Goal: Task Accomplishment & Management: Manage account settings

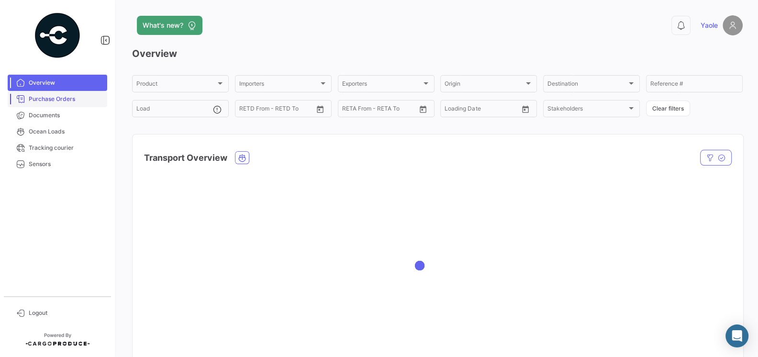
click at [46, 101] on span "Purchase Orders" at bounding box center [66, 99] width 75 height 9
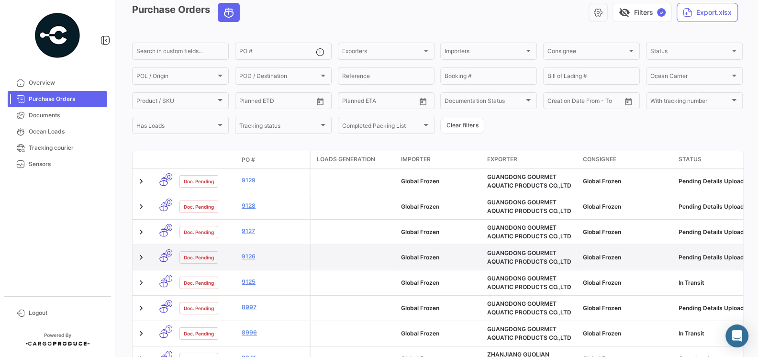
scroll to position [45, 0]
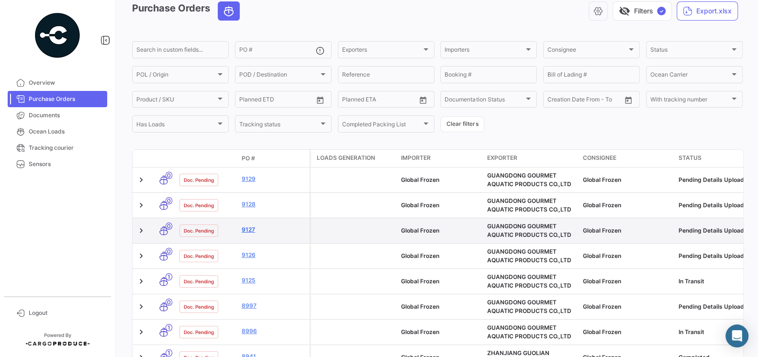
click at [250, 232] on link "9127" at bounding box center [274, 229] width 64 height 9
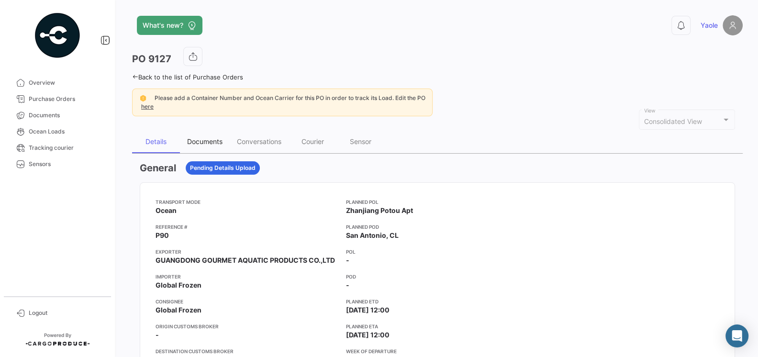
click at [200, 143] on div "Documents" at bounding box center [204, 141] width 35 height 8
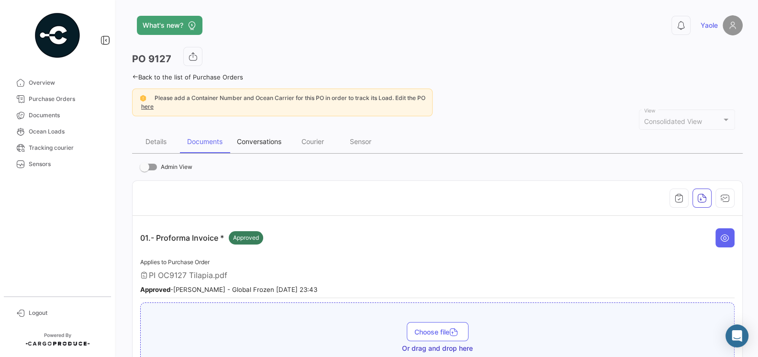
click at [266, 142] on div "Conversations" at bounding box center [259, 141] width 44 height 8
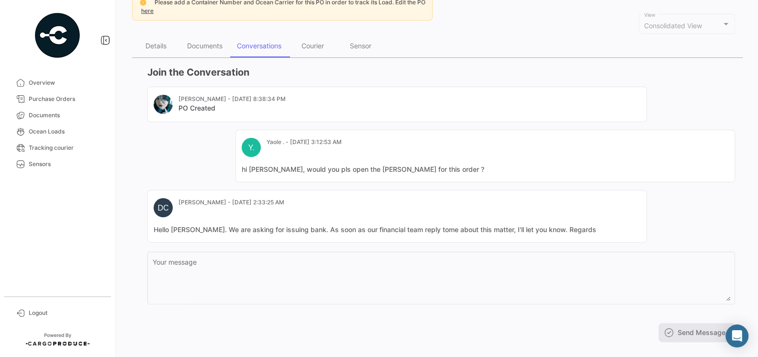
scroll to position [109, 0]
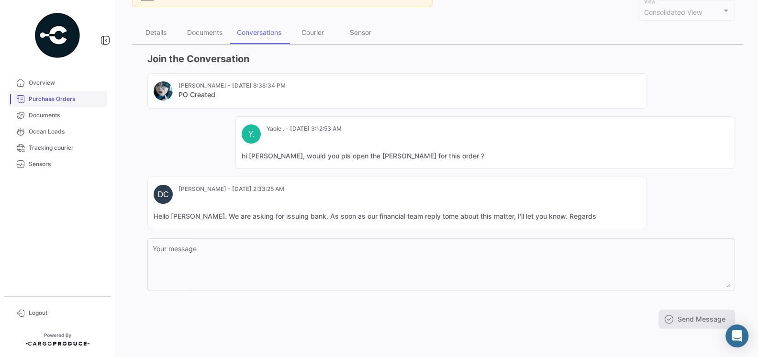
click at [38, 100] on span "Purchase Orders" at bounding box center [66, 99] width 75 height 9
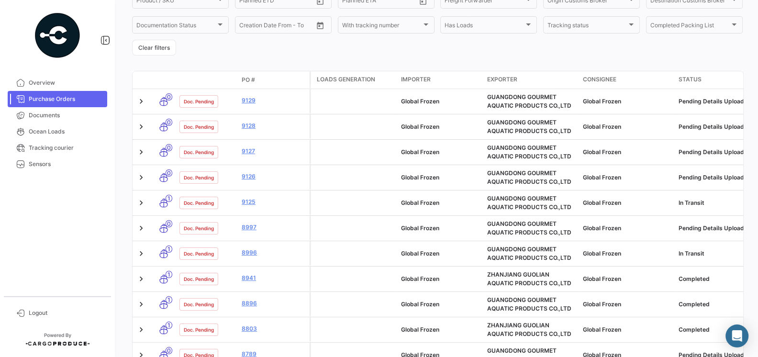
scroll to position [165, 0]
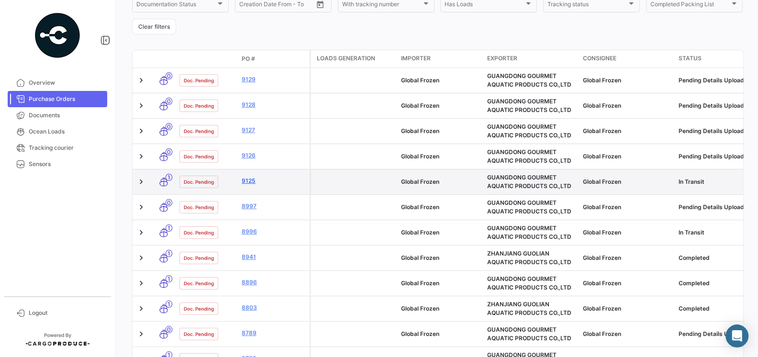
click at [244, 181] on link "9125" at bounding box center [274, 180] width 64 height 9
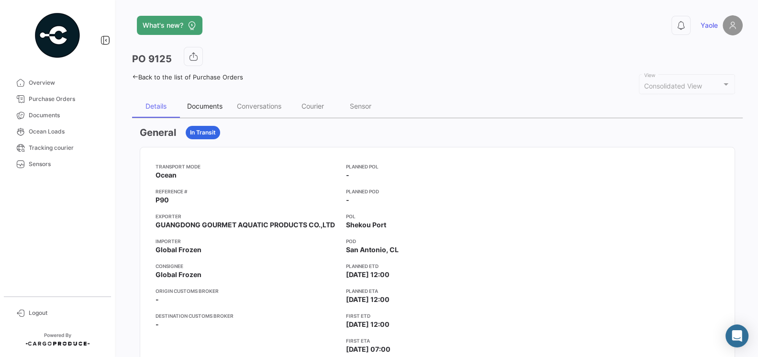
click at [211, 99] on div "Documents" at bounding box center [205, 106] width 50 height 23
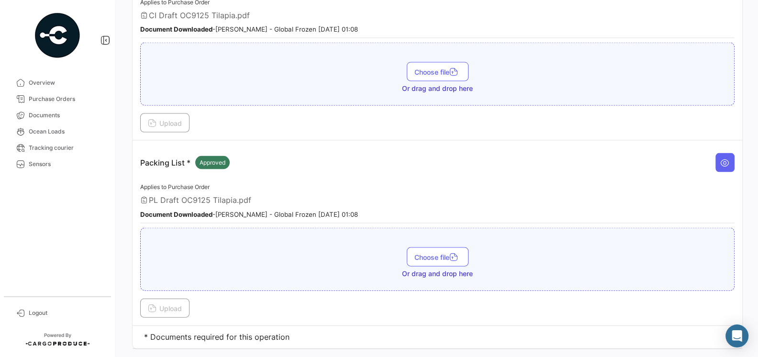
scroll to position [1636, 0]
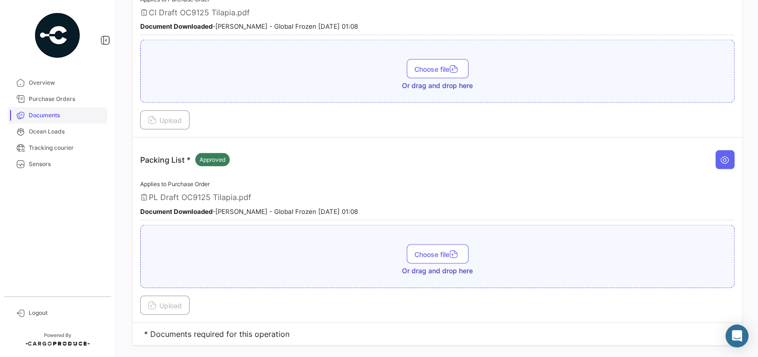
click at [48, 120] on link "Documents" at bounding box center [57, 115] width 99 height 16
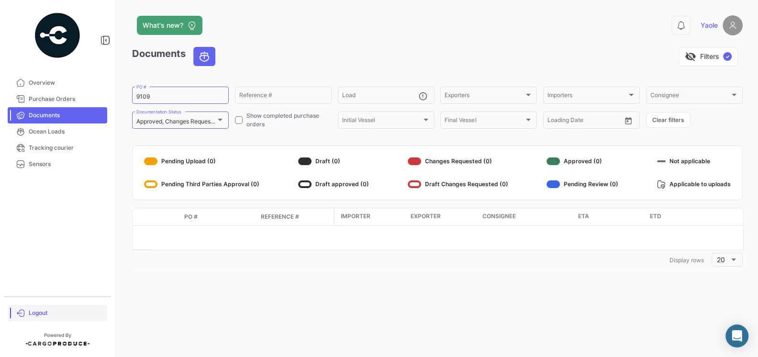
click at [38, 315] on span "Logout" at bounding box center [66, 312] width 75 height 9
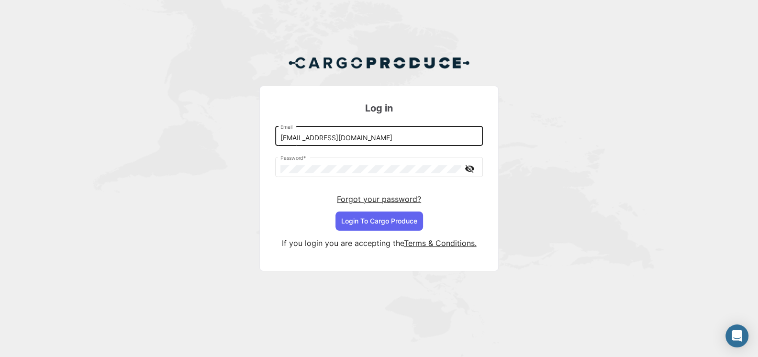
click at [374, 138] on input "[EMAIL_ADDRESS][DOMAIN_NAME]" at bounding box center [379, 138] width 198 height 8
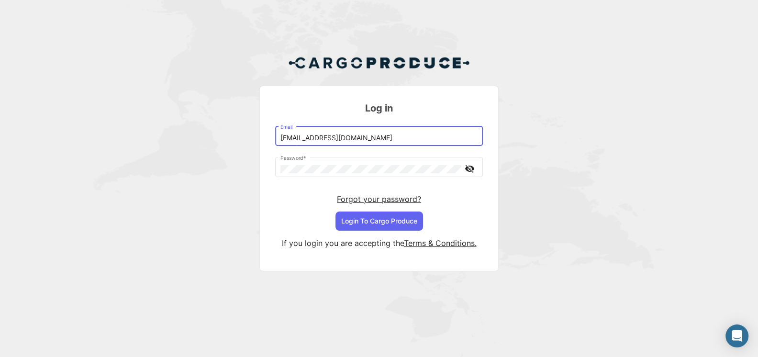
type input "[EMAIL_ADDRESS][DOMAIN_NAME]"
click at [393, 222] on button "Login To Cargo Produce" at bounding box center [379, 220] width 88 height 19
